Goal: Complete application form: Complete application form

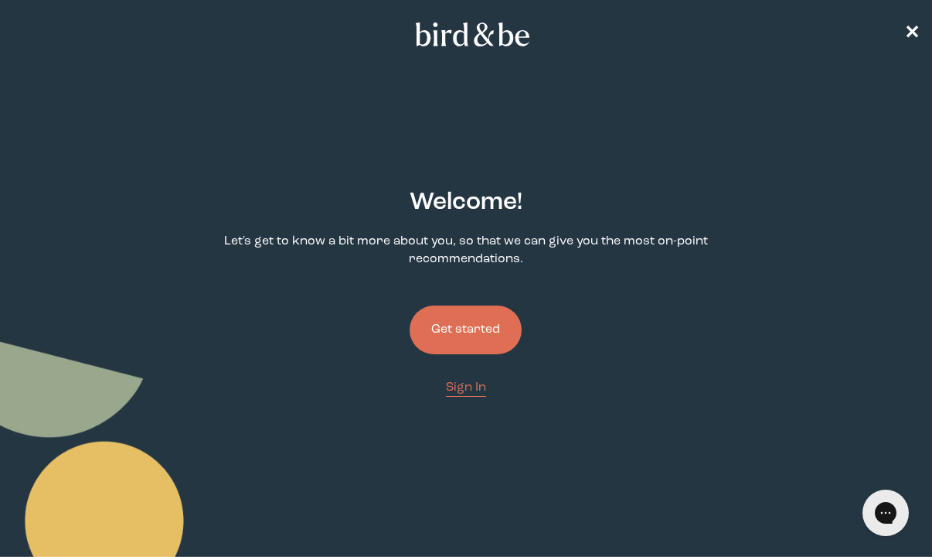
click at [486, 335] on button "Get started" at bounding box center [466, 329] width 112 height 49
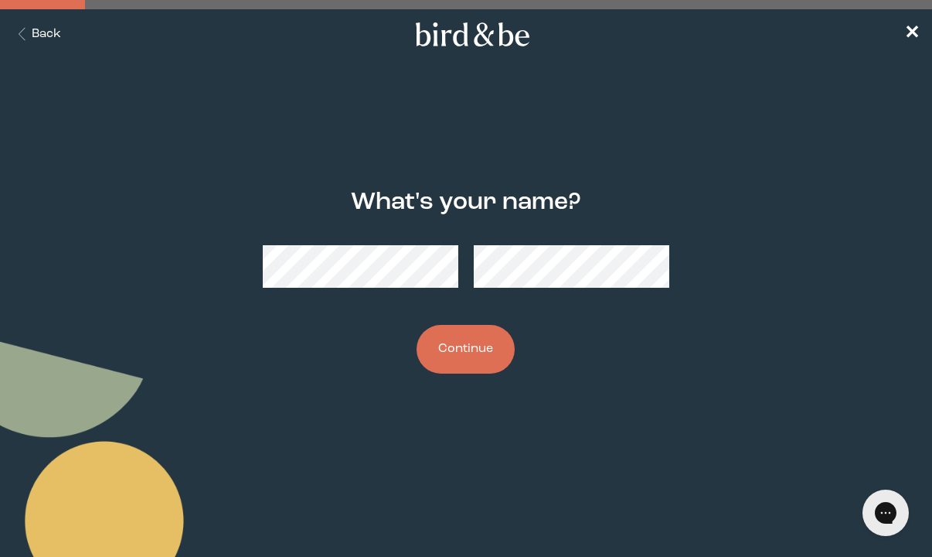
click at [417, 325] on button "Continue" at bounding box center [466, 349] width 98 height 49
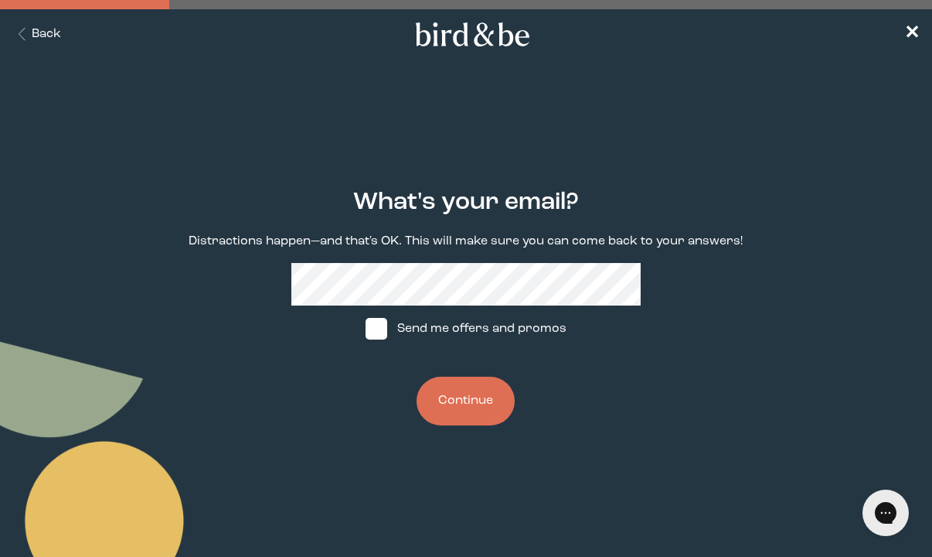
click at [445, 377] on button "Continue" at bounding box center [466, 401] width 98 height 49
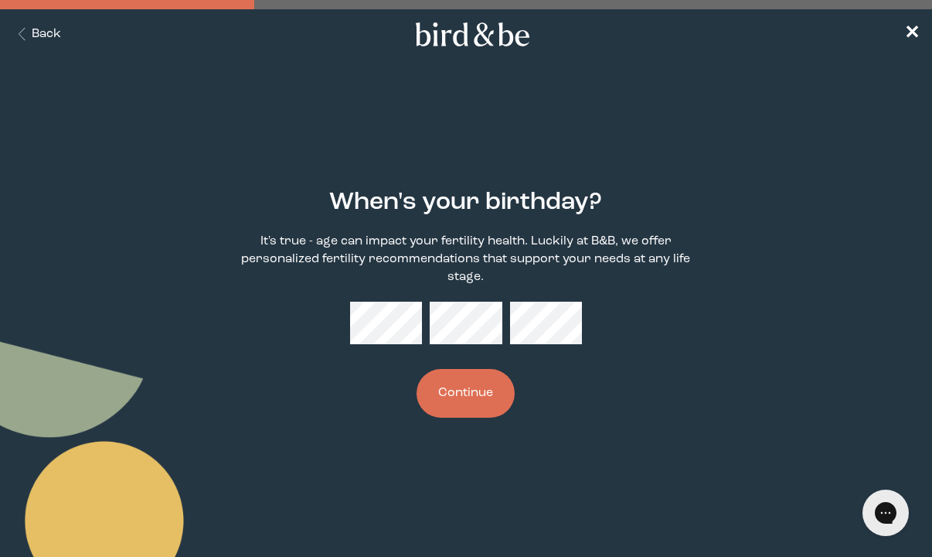
click at [445, 393] on button "Continue" at bounding box center [466, 393] width 98 height 49
click at [461, 393] on button "Continue" at bounding box center [466, 393] width 98 height 49
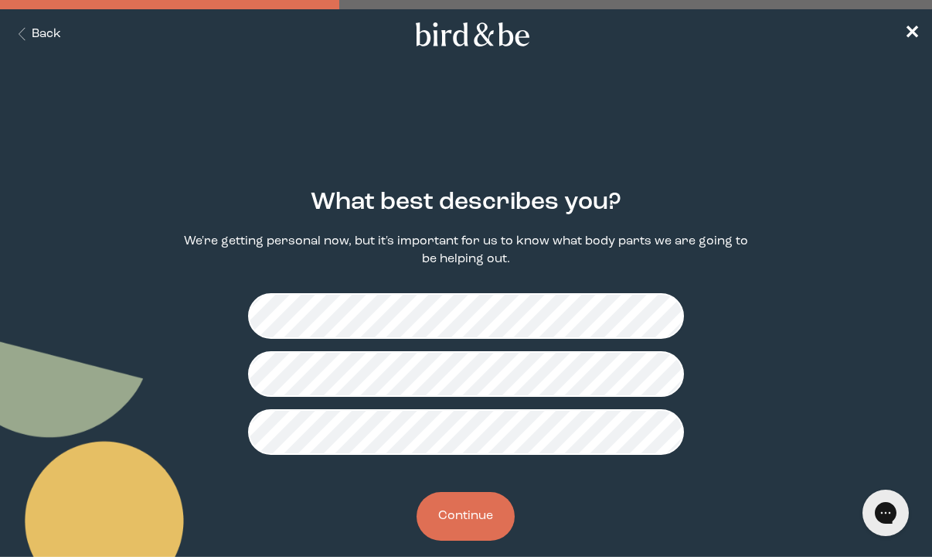
click at [485, 533] on button "Continue" at bounding box center [466, 516] width 98 height 49
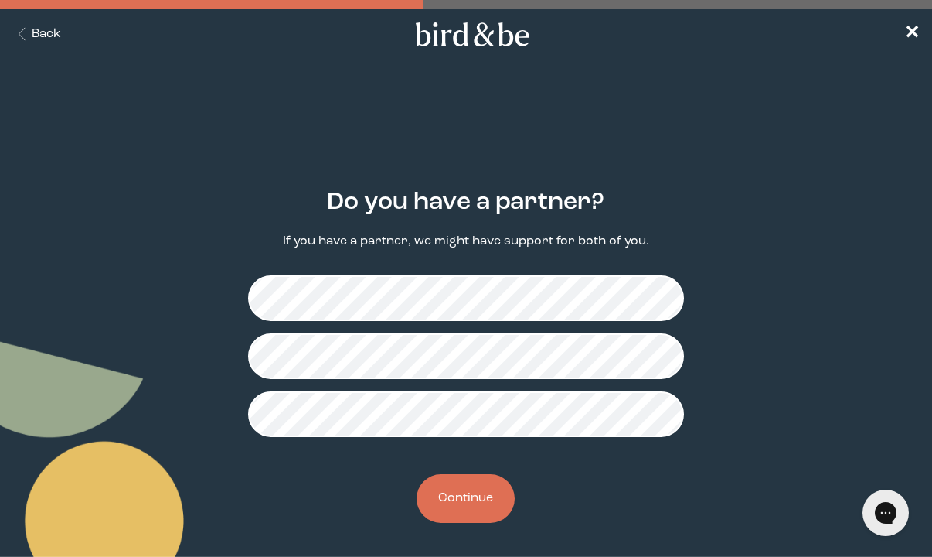
click at [486, 504] on button "Continue" at bounding box center [466, 498] width 98 height 49
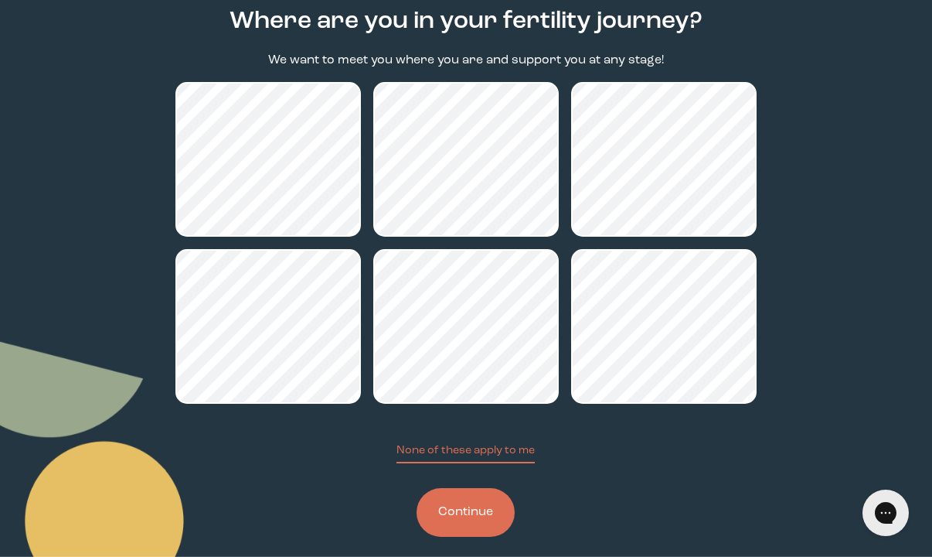
scroll to position [182, 0]
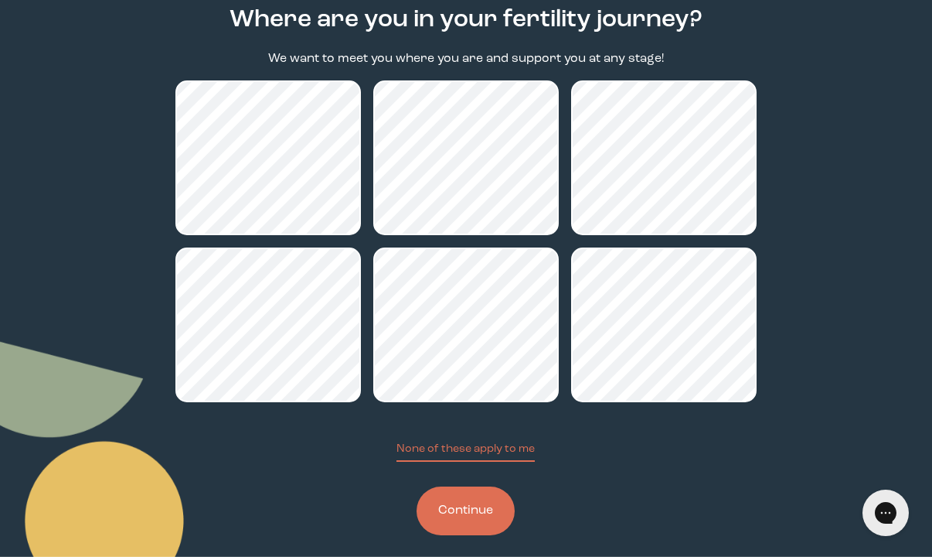
click at [477, 508] on button "Continue" at bounding box center [466, 510] width 98 height 49
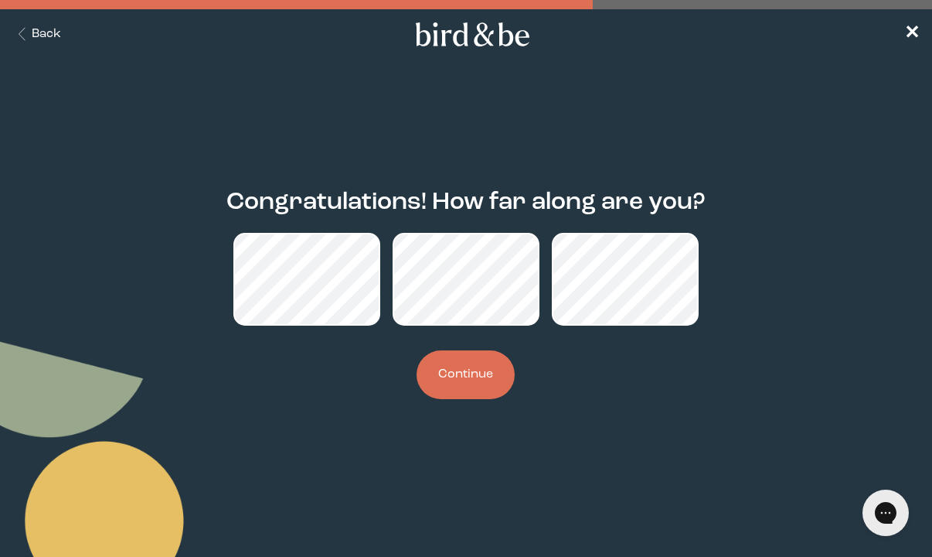
click at [476, 386] on button "Continue" at bounding box center [466, 374] width 98 height 49
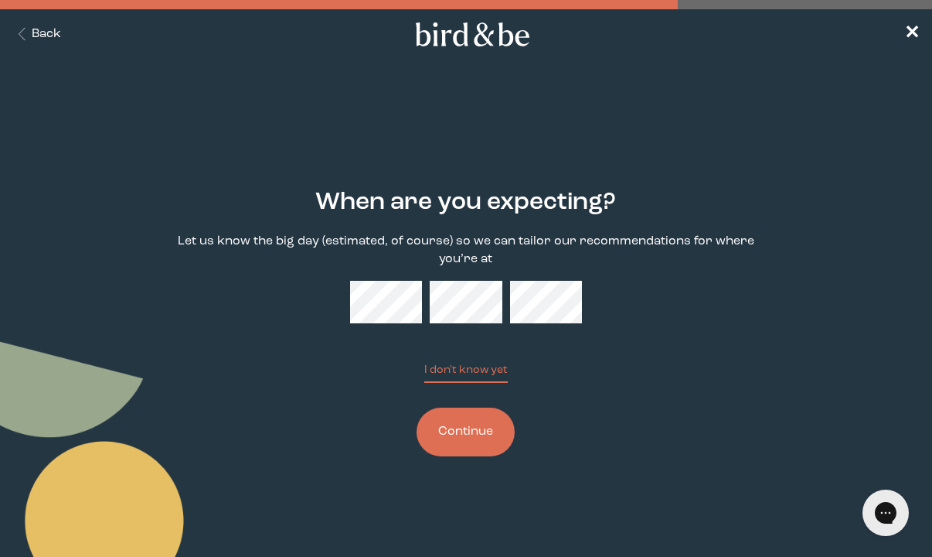
click at [458, 445] on button "Continue" at bounding box center [466, 431] width 98 height 49
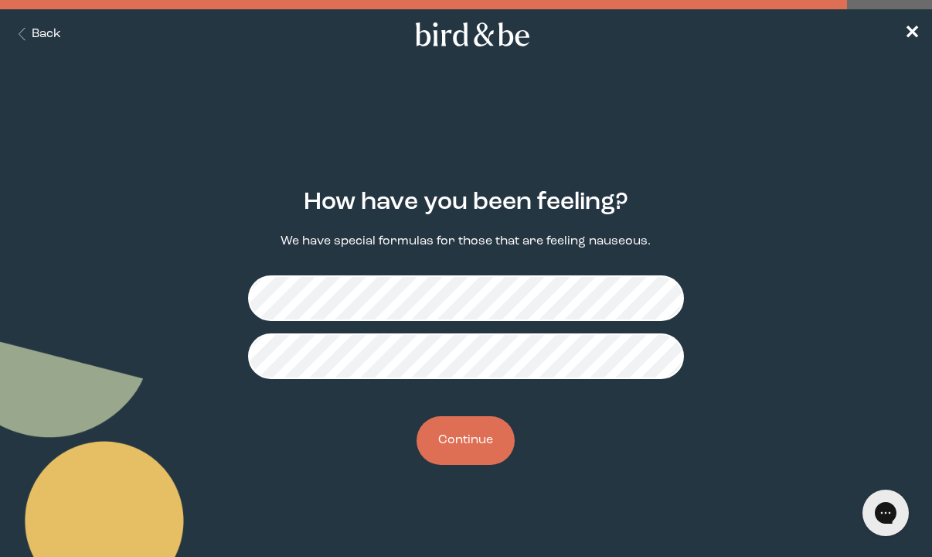
click at [470, 455] on button "Continue" at bounding box center [466, 440] width 98 height 49
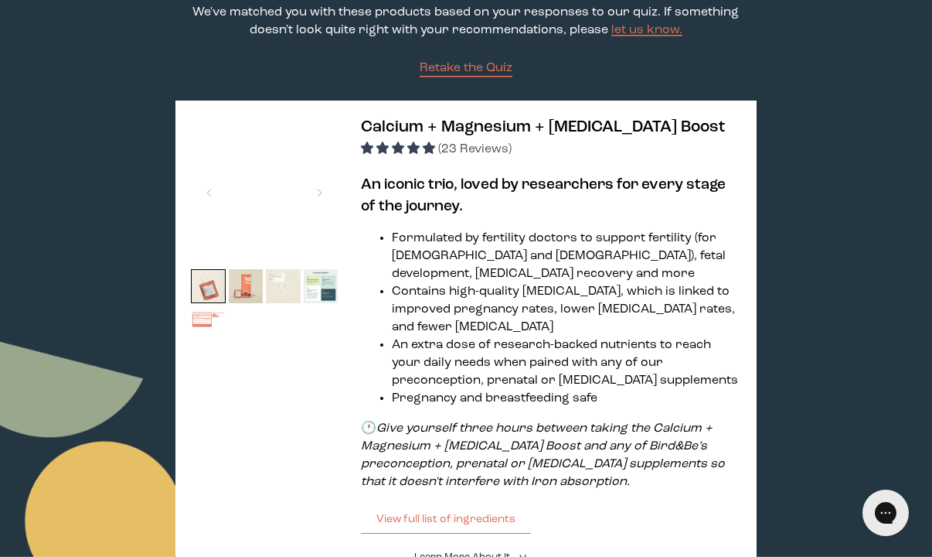
scroll to position [172, 0]
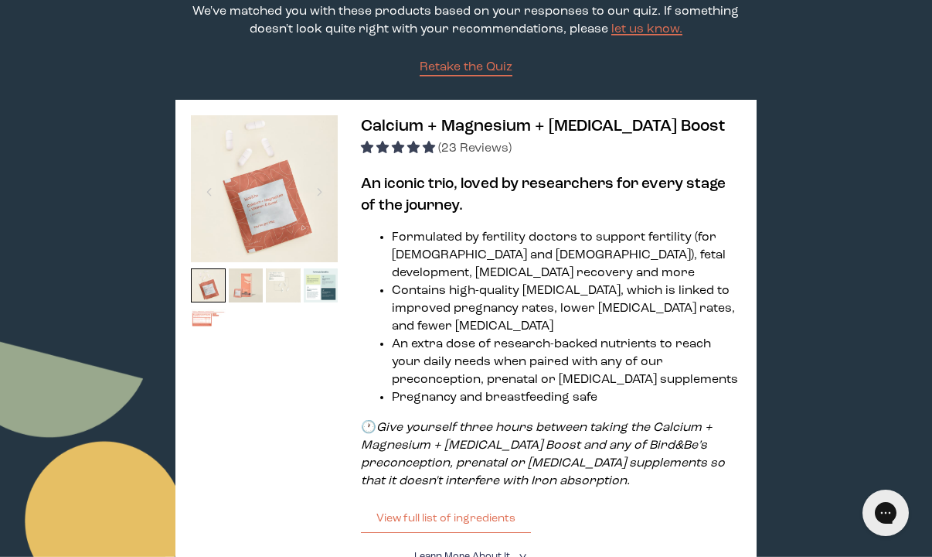
click at [240, 285] on img at bounding box center [246, 285] width 35 height 35
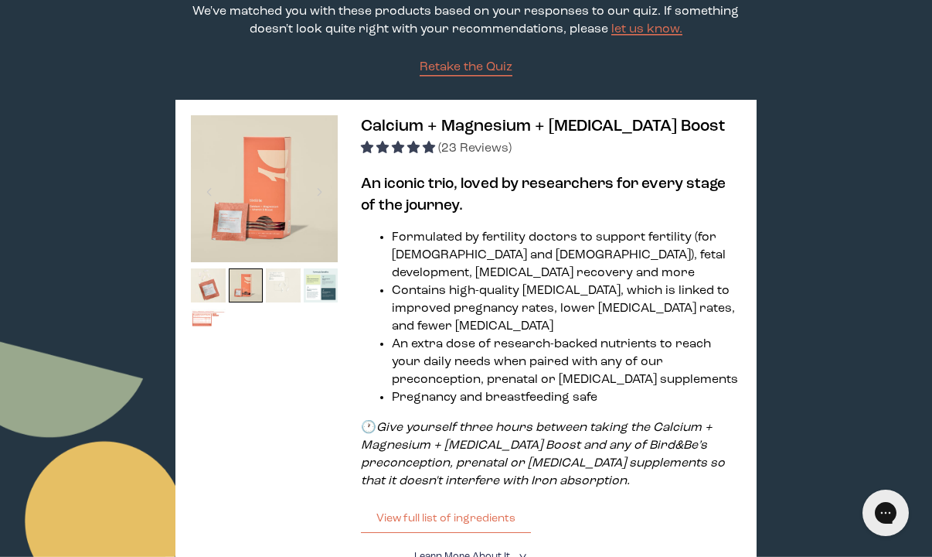
click at [279, 285] on img at bounding box center [283, 285] width 35 height 35
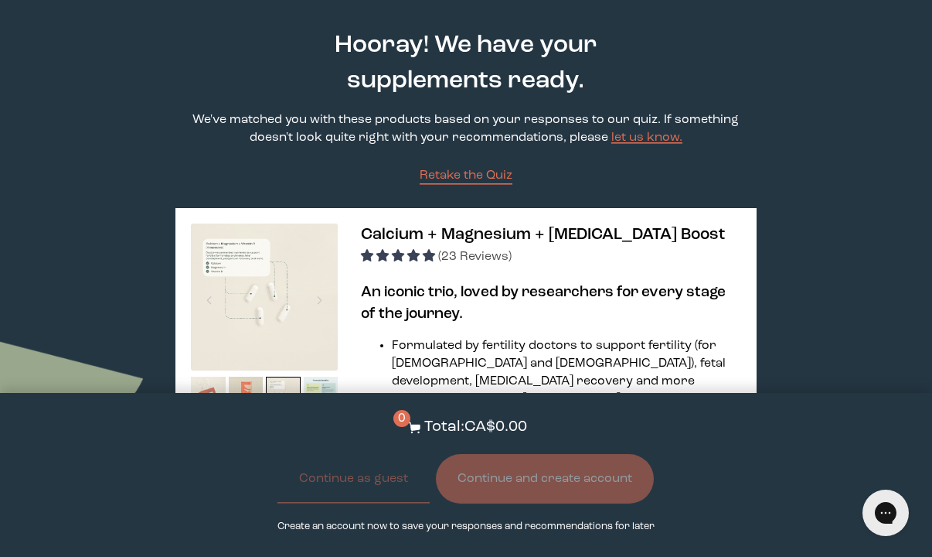
scroll to position [0, 0]
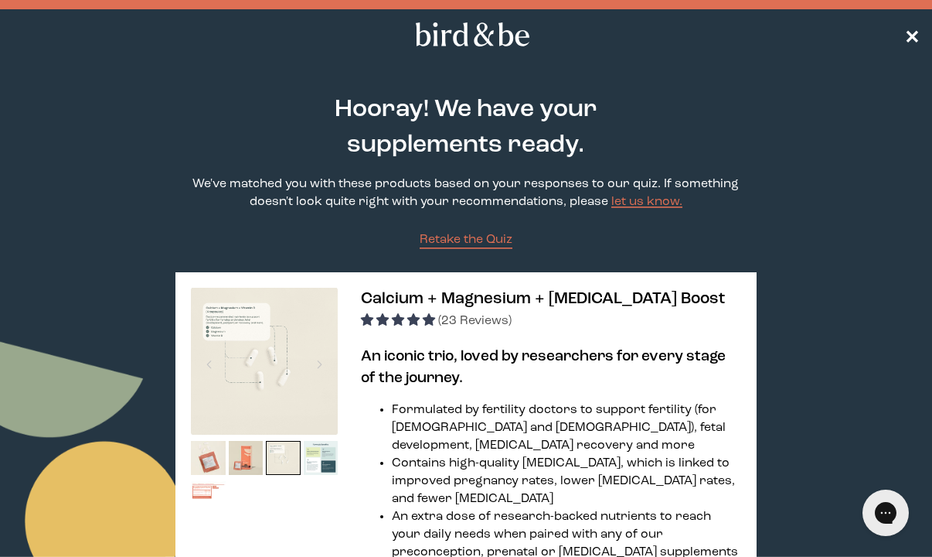
click at [913, 35] on span "✕" at bounding box center [912, 35] width 15 height 19
